Goal: Ask a question

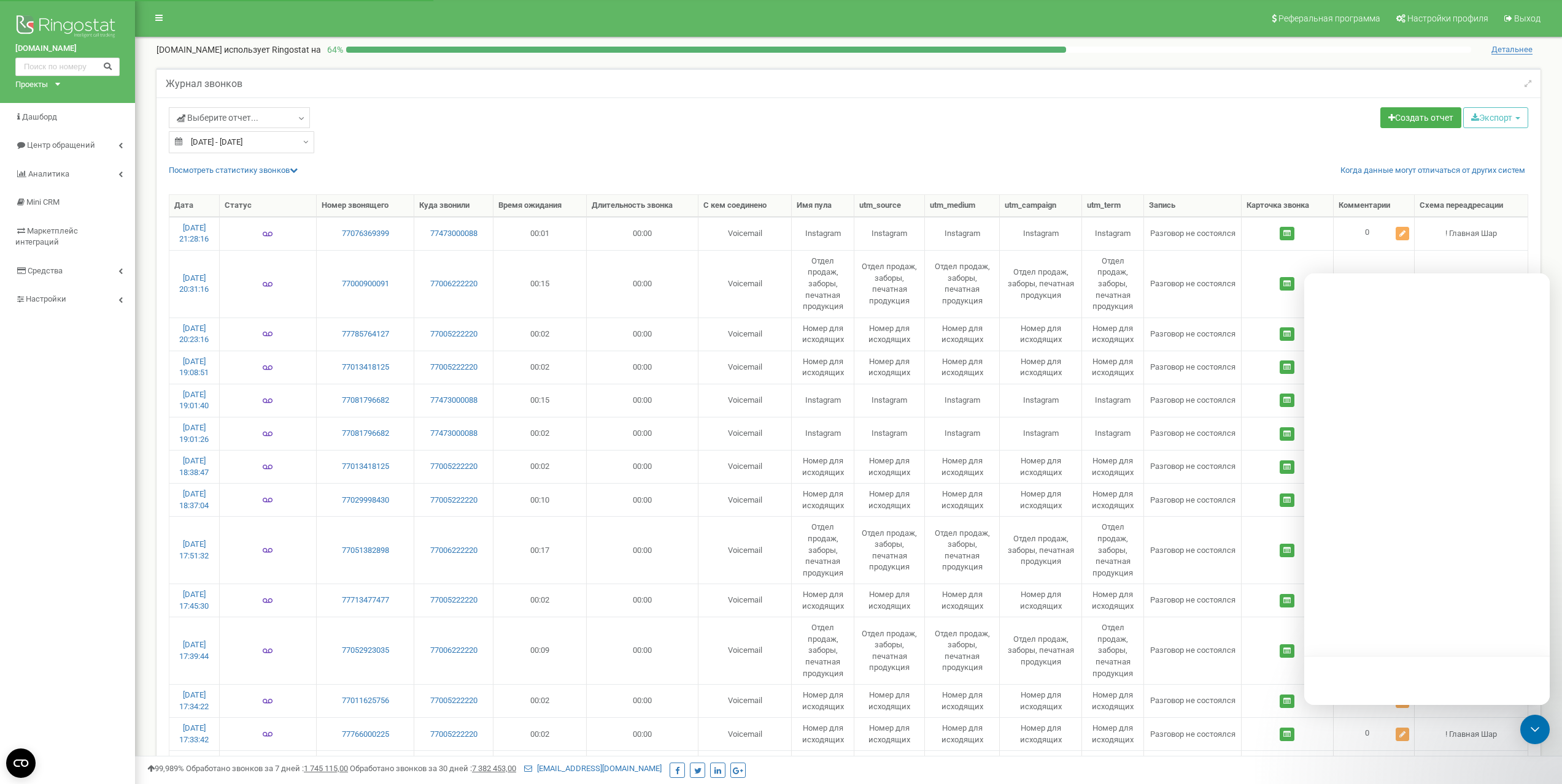
select select "50"
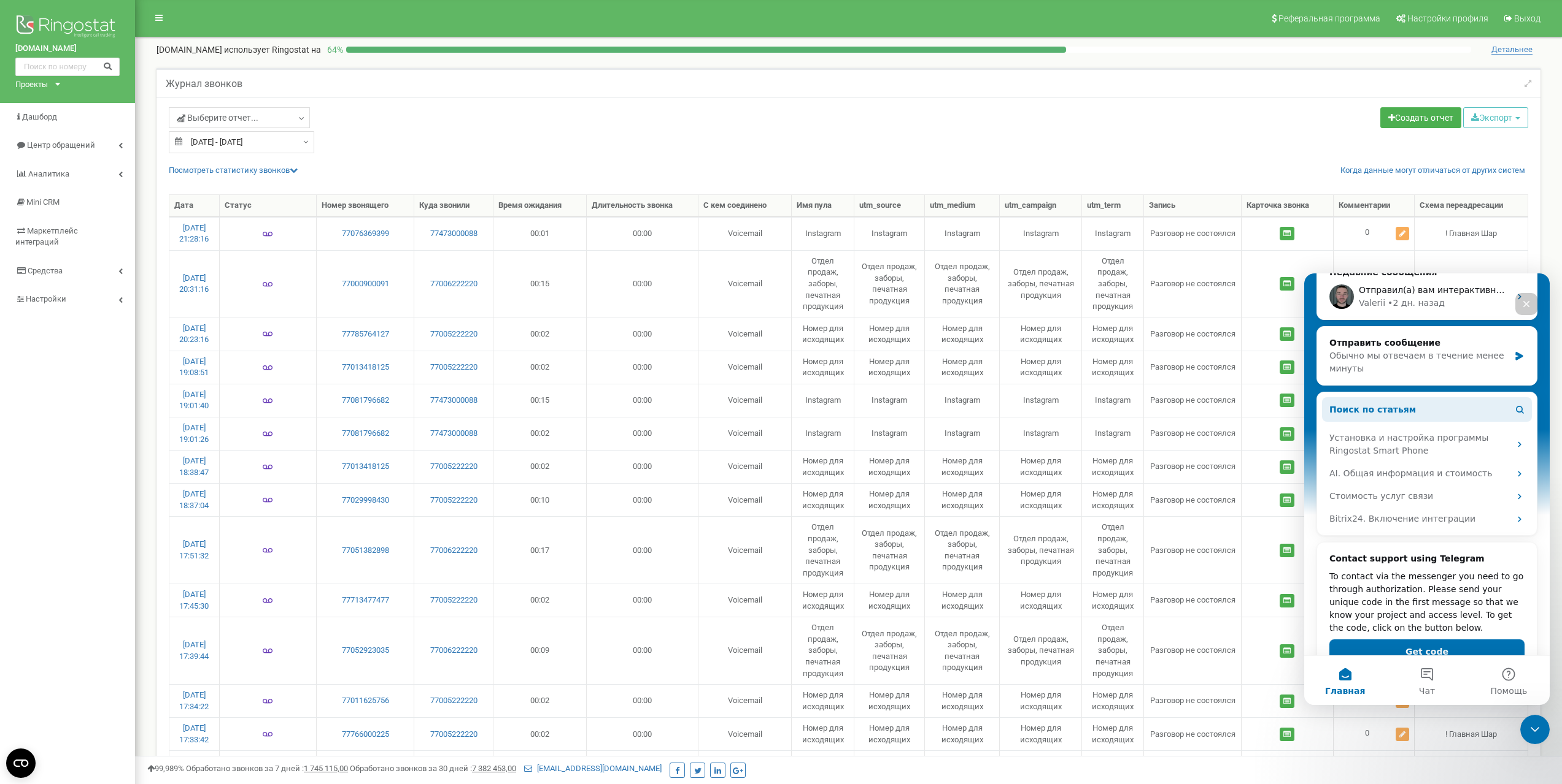
scroll to position [184, 0]
click at [1433, 670] on button "Чат" at bounding box center [1426, 680] width 82 height 49
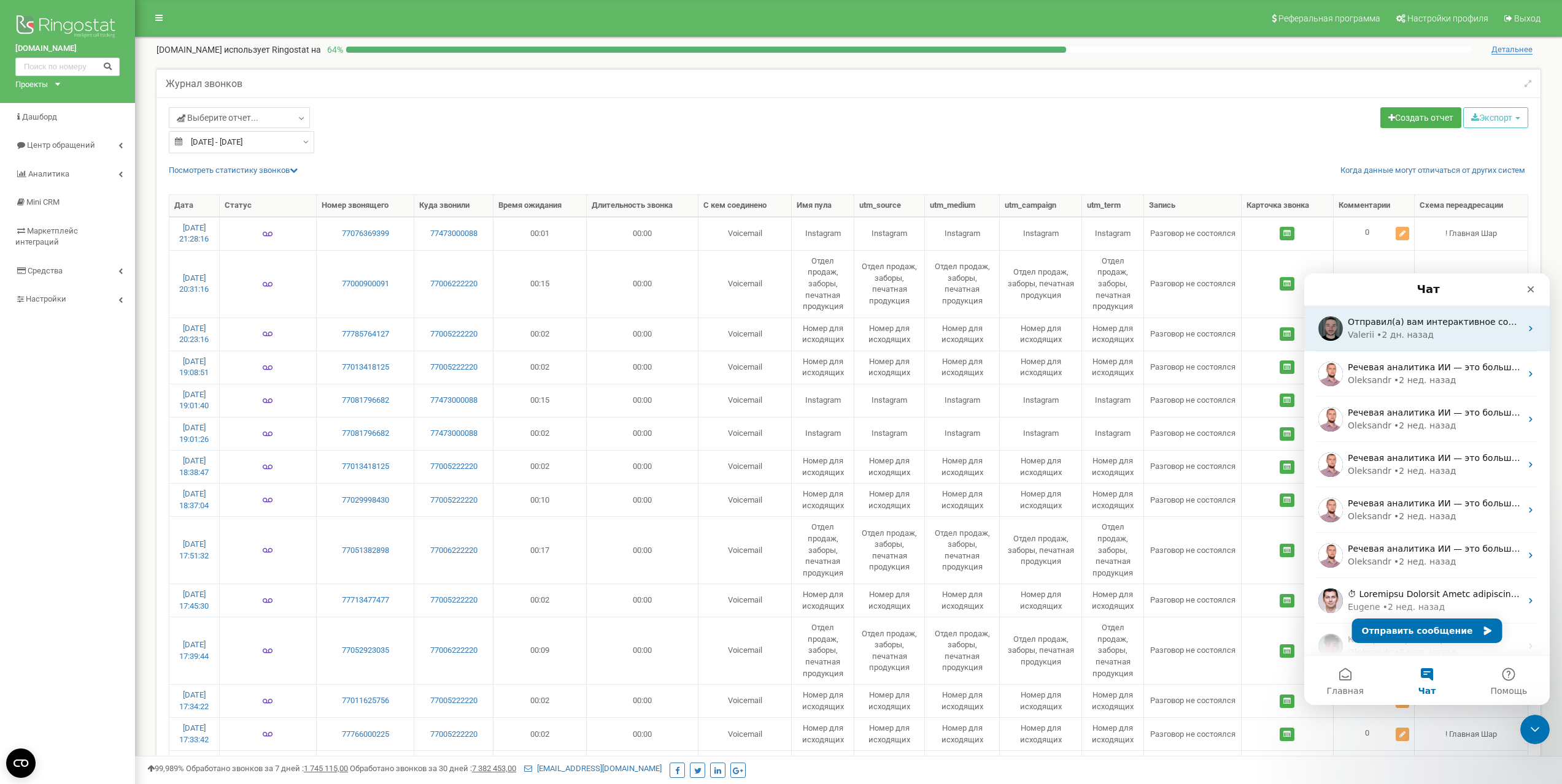
click at [1394, 340] on div "• 2 дн. назад" at bounding box center [1404, 335] width 57 height 13
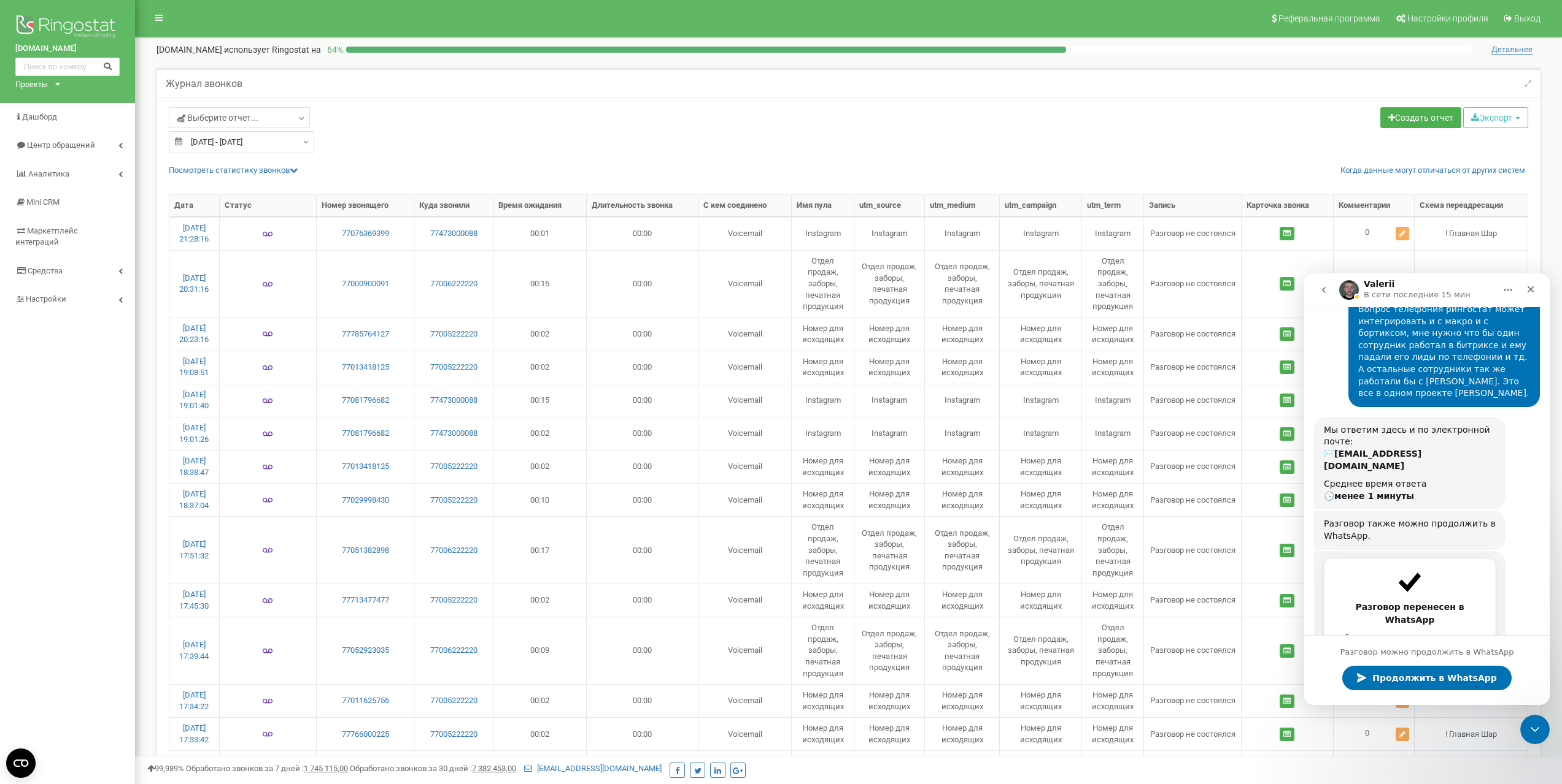
scroll to position [113, 0]
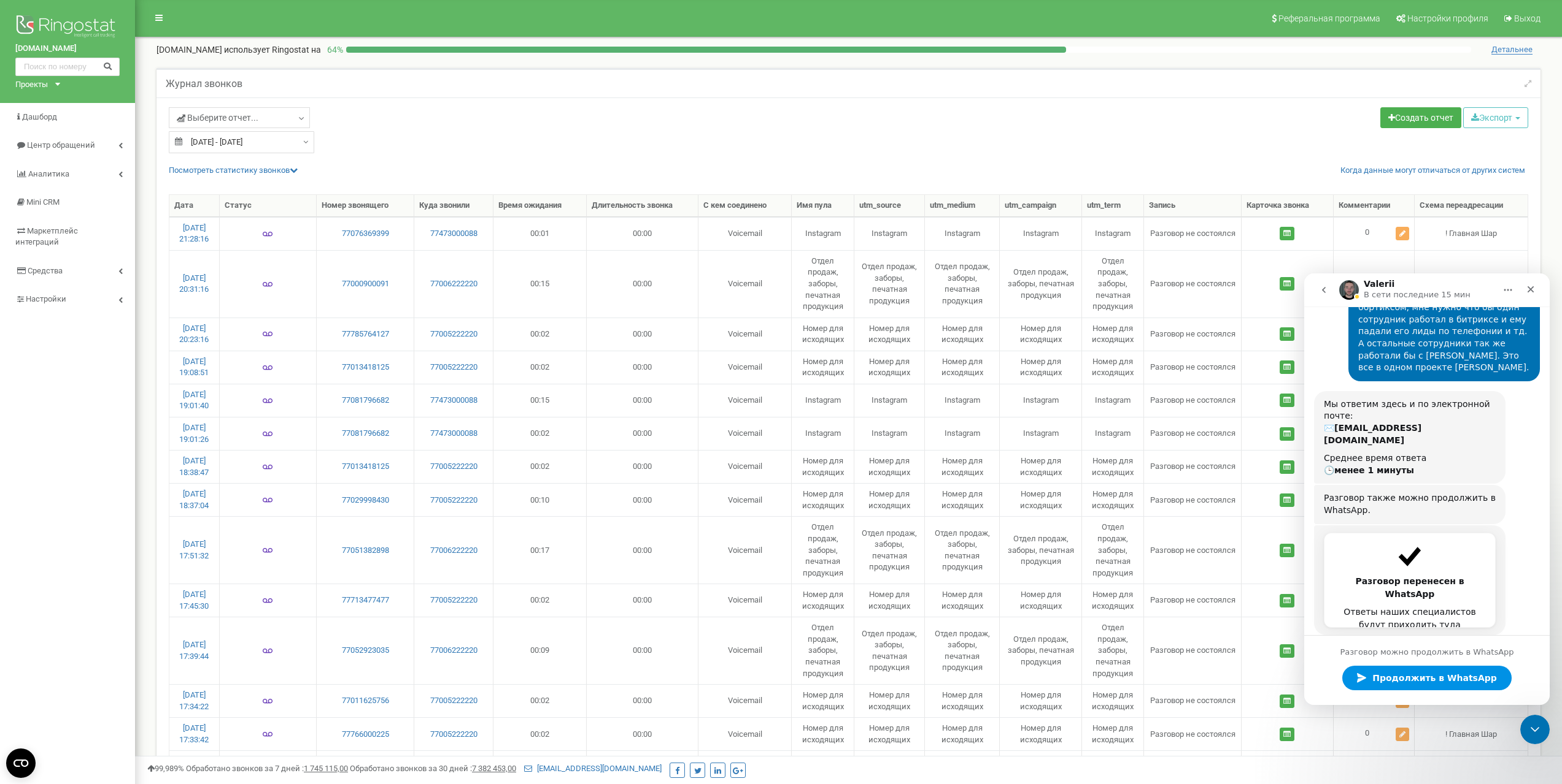
click at [1426, 681] on span "Продолжить в WhatsApp" at bounding box center [1431, 678] width 131 height 25
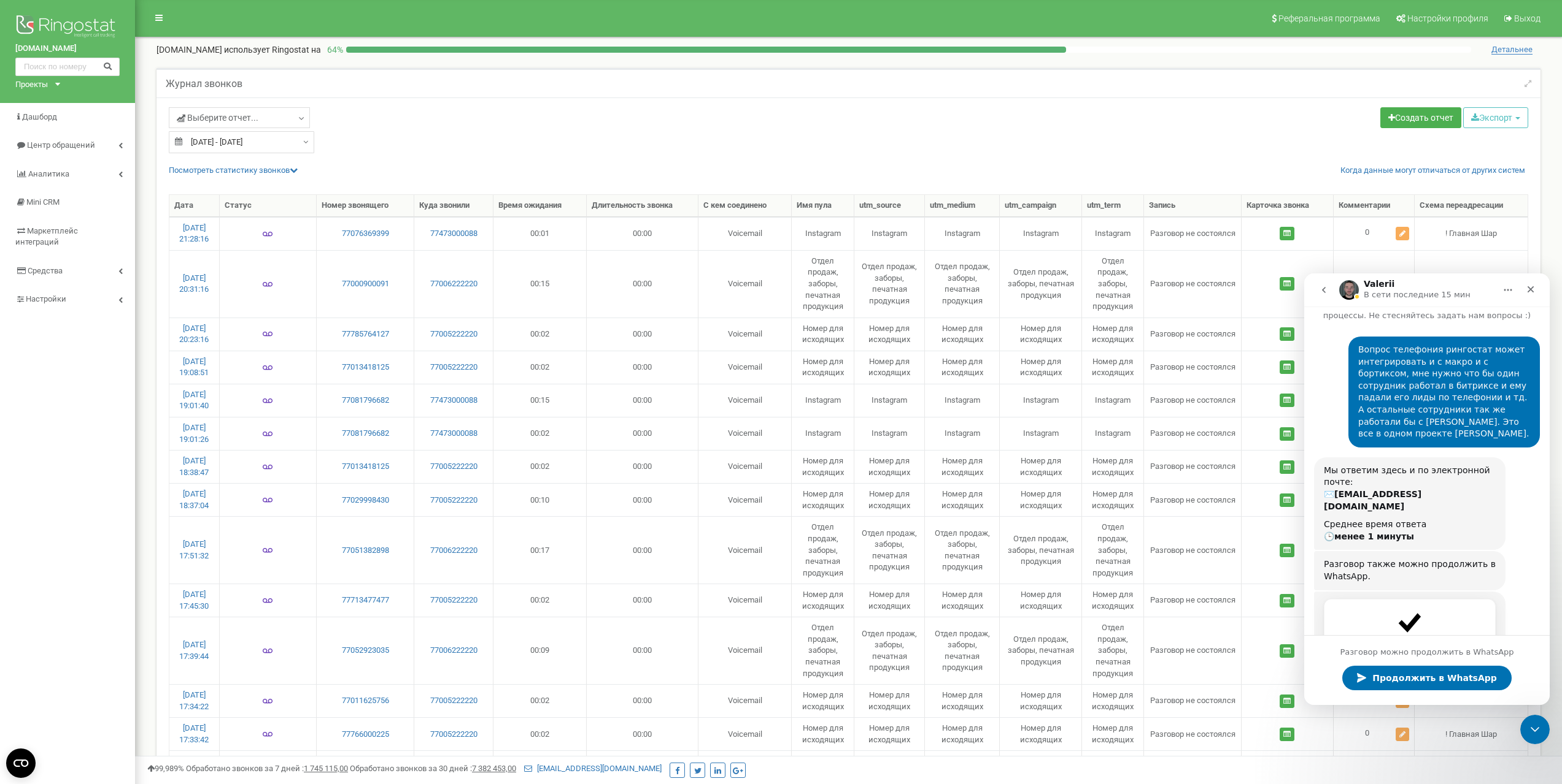
scroll to position [0, 0]
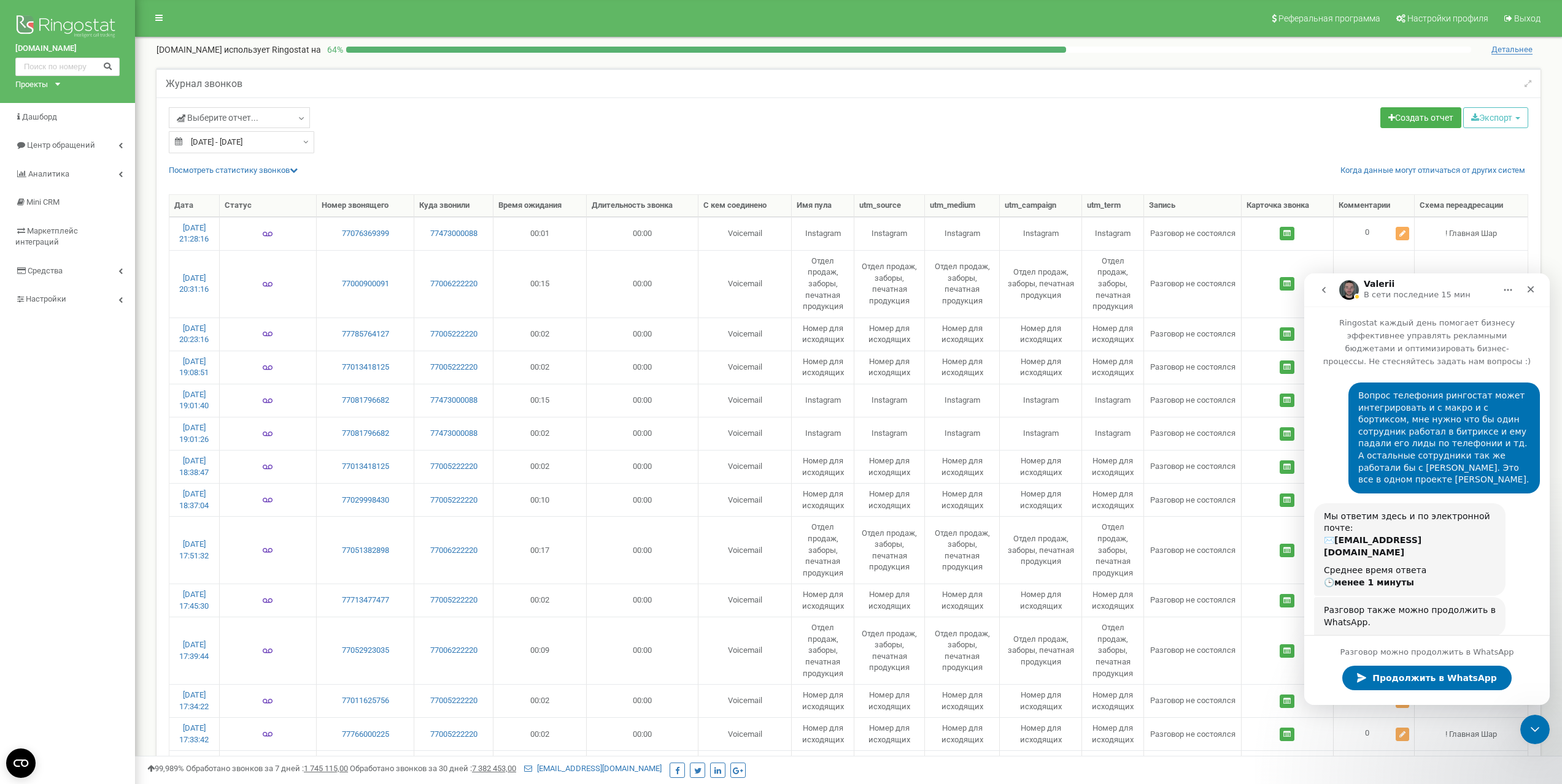
click at [1397, 642] on div "Разговор можно продолжить в WhatsApp Продолжить в WhatsApp" at bounding box center [1427, 670] width 246 height 70
click at [1395, 651] on div "Разговор можно продолжить в WhatsApp" at bounding box center [1427, 650] width 246 height 10
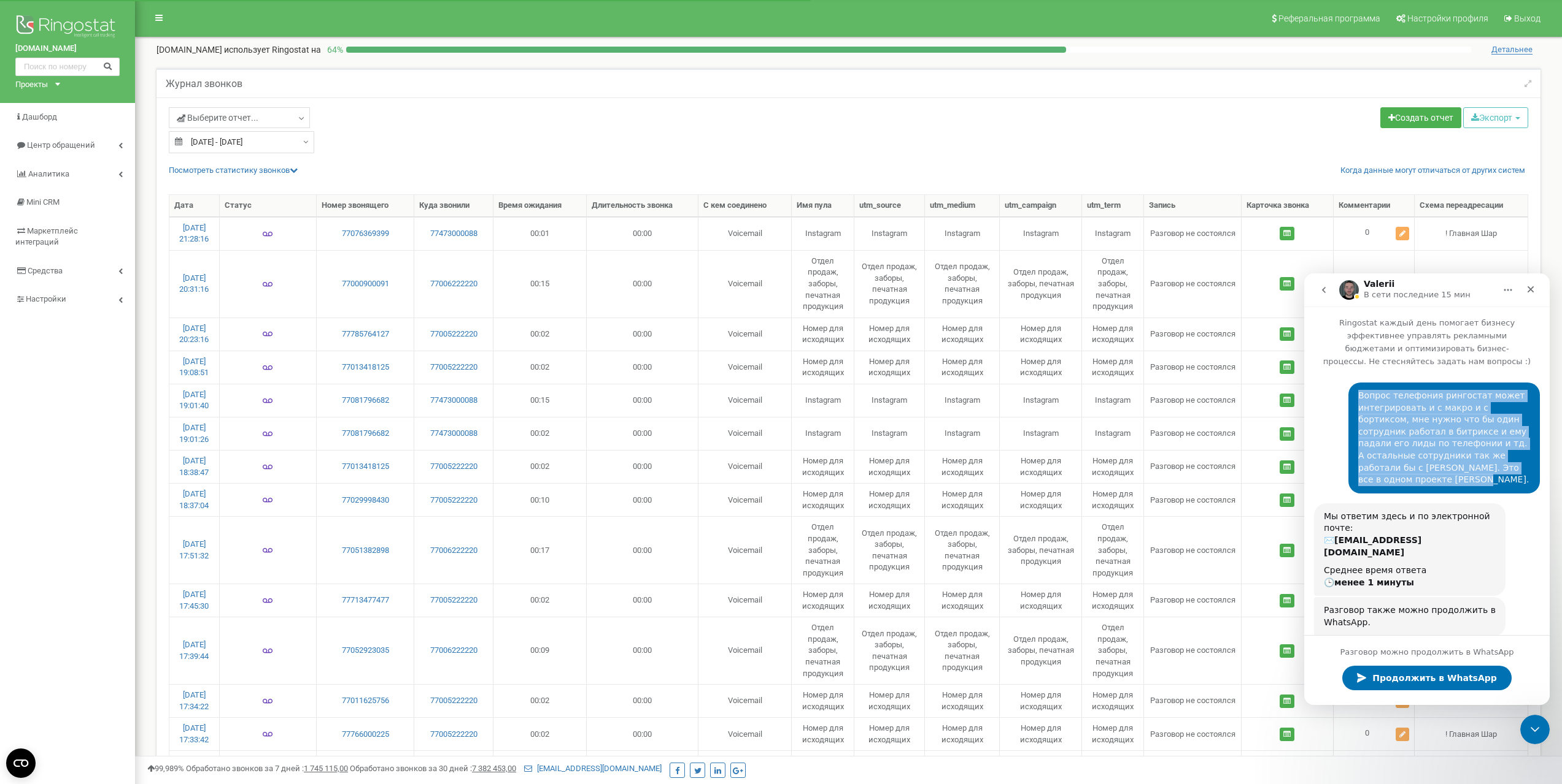
drag, startPoint x: 1352, startPoint y: 383, endPoint x: 1482, endPoint y: 457, distance: 149.6
click at [1482, 457] on div "Вопрос телефония рингостат может интегрировать и с макро и с бортиксом, мне нуж…" at bounding box center [1444, 438] width 172 height 97
copy div "Вопрос телефония рингостат может интегрировать и с макро и с бортиксом, мне нуж…"
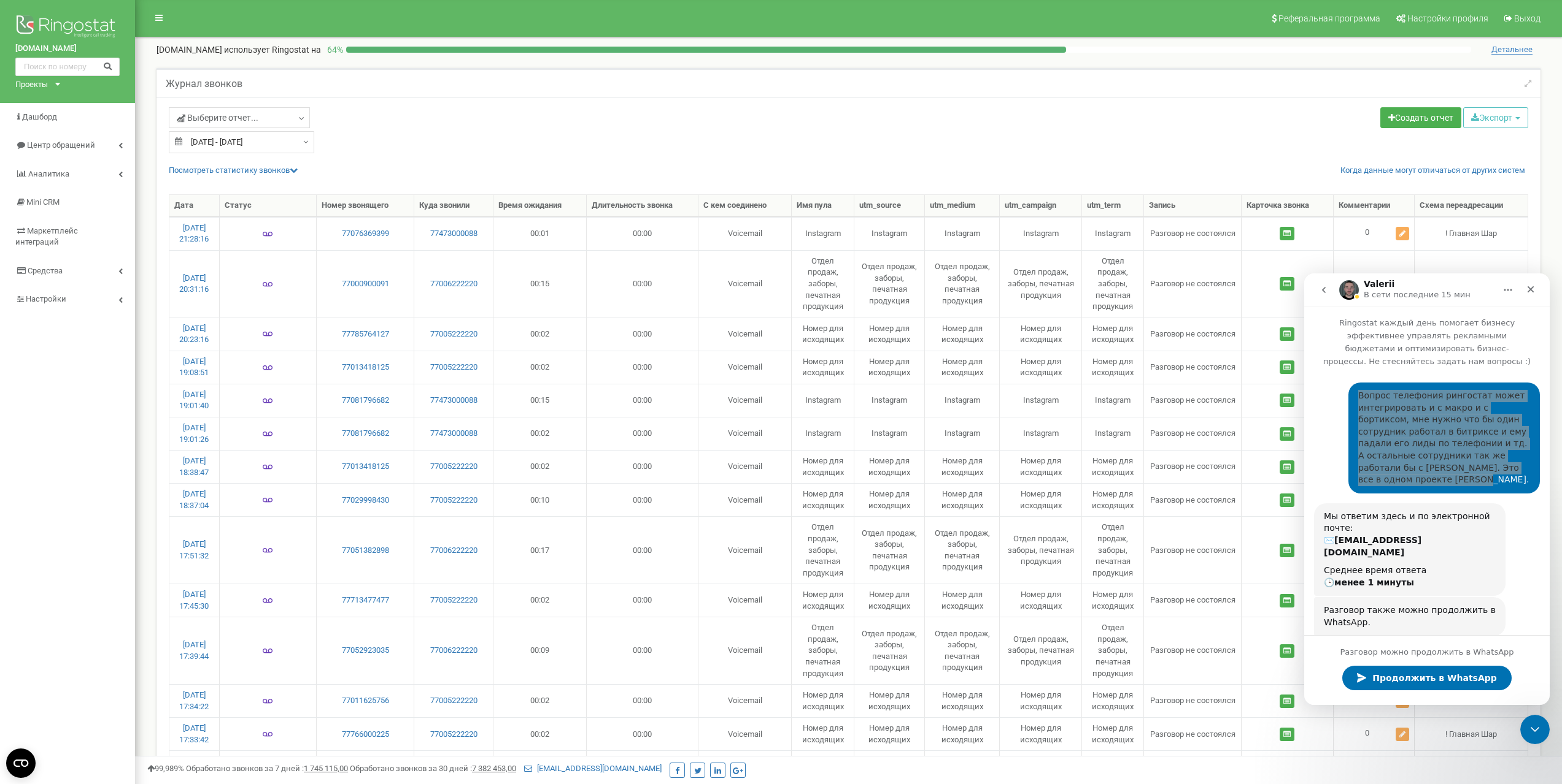
scroll to position [113, 0]
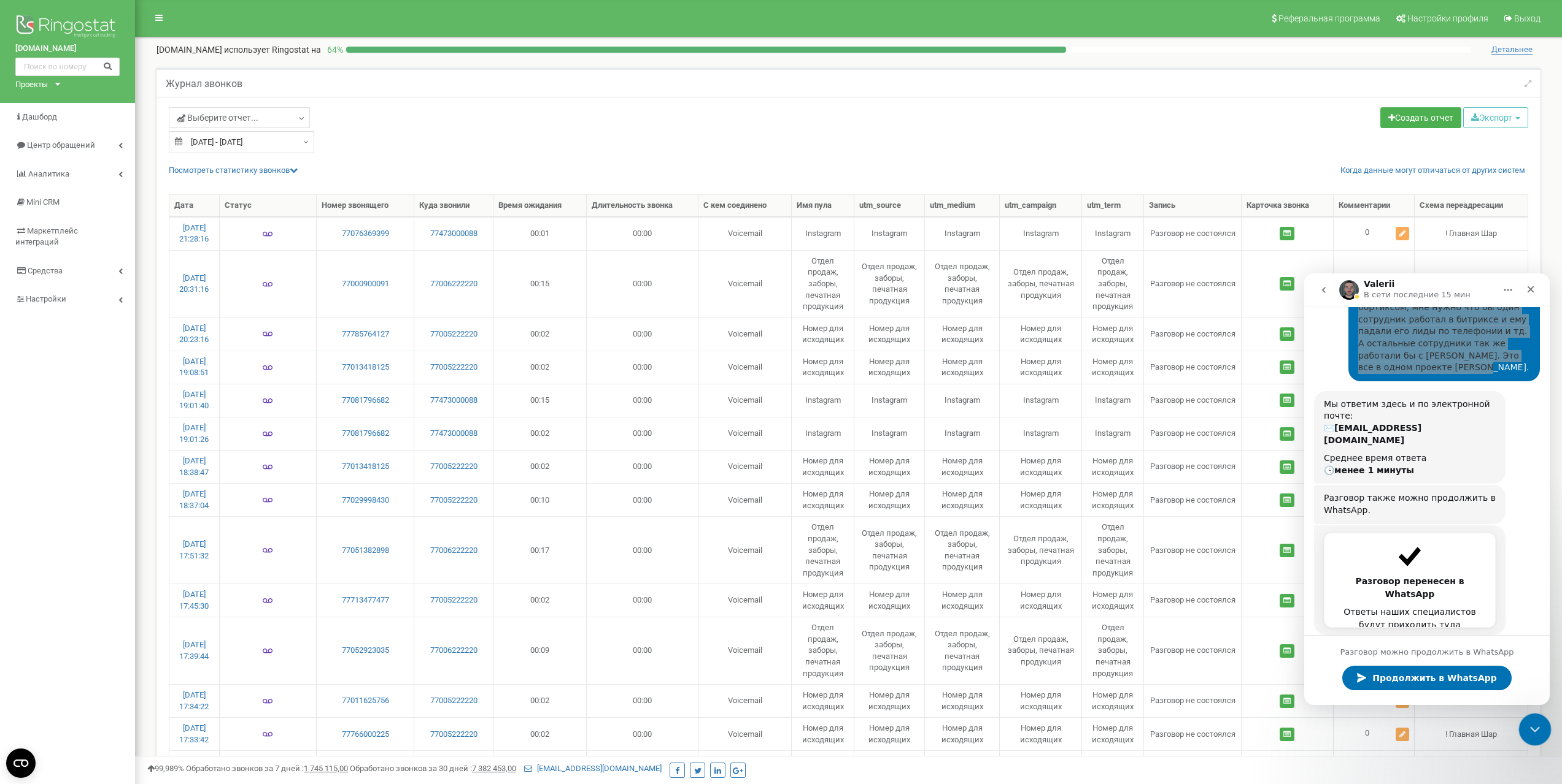
click at [1529, 721] on icon "Закрыть службу сообщений Intercom" at bounding box center [1533, 728] width 15 height 15
